Goal: Transaction & Acquisition: Purchase product/service

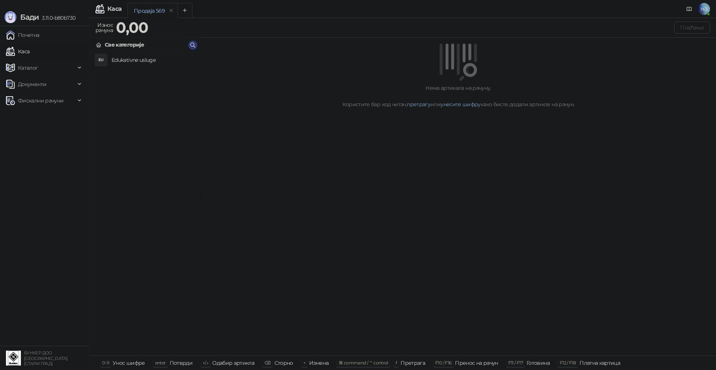
click at [148, 62] on h4 "Edukativne usluge" at bounding box center [152, 60] width 83 height 12
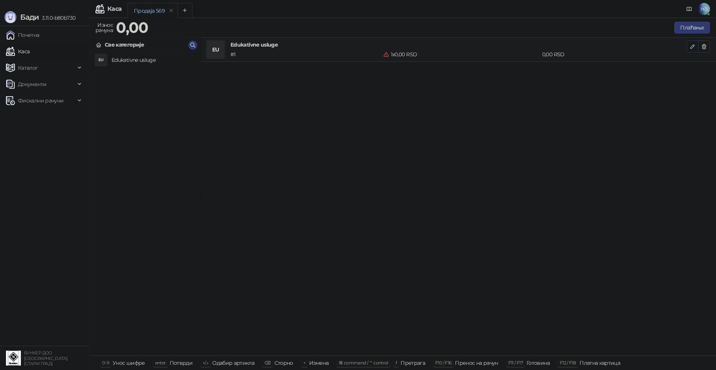
click at [693, 50] on span "button" at bounding box center [692, 46] width 6 height 7
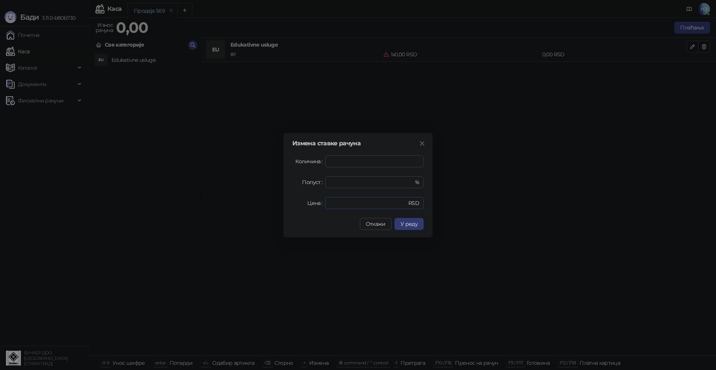
drag, startPoint x: 361, startPoint y: 205, endPoint x: 319, endPoint y: 206, distance: 42.5
click at [319, 206] on div "Цена * RSD" at bounding box center [357, 203] width 131 height 12
type input "****"
click at [409, 222] on span "У реду" at bounding box center [408, 224] width 17 height 7
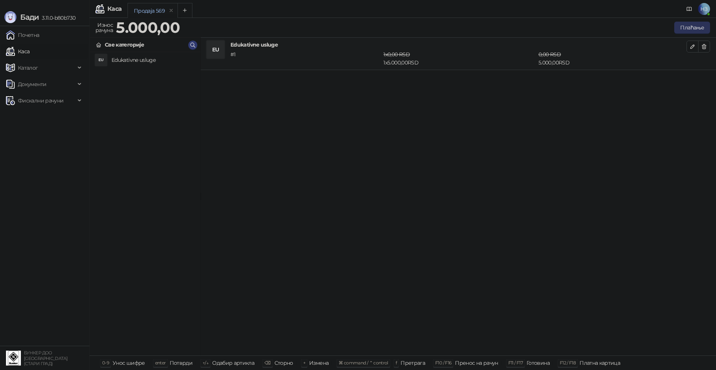
click at [696, 31] on button "Плаћање" at bounding box center [692, 28] width 36 height 12
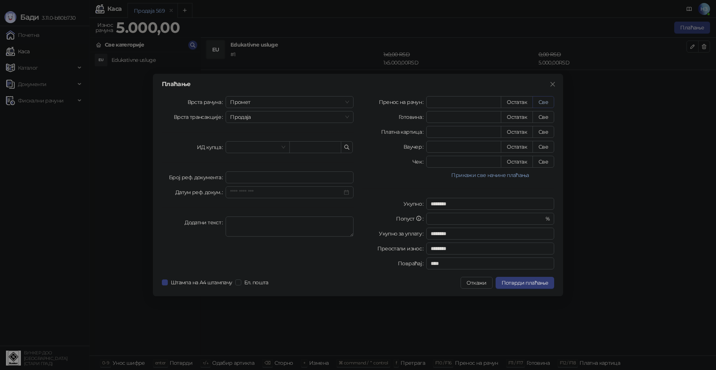
click at [543, 105] on button "Све" at bounding box center [543, 102] width 22 height 12
type input "****"
click at [532, 286] on button "Потврди плаћање" at bounding box center [525, 283] width 59 height 12
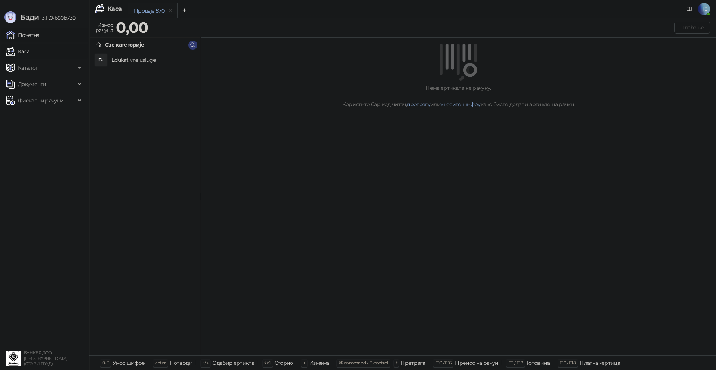
click at [24, 37] on link "Почетна" at bounding box center [23, 35] width 34 height 15
